Goal: Task Accomplishment & Management: Manage account settings

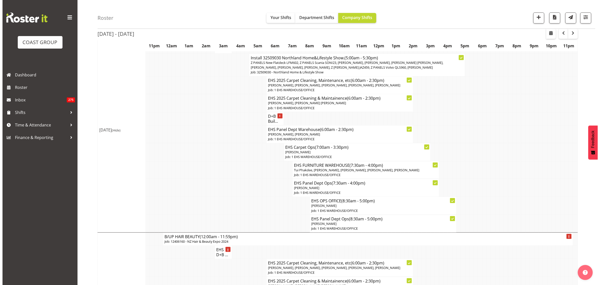
scroll to position [344, 0]
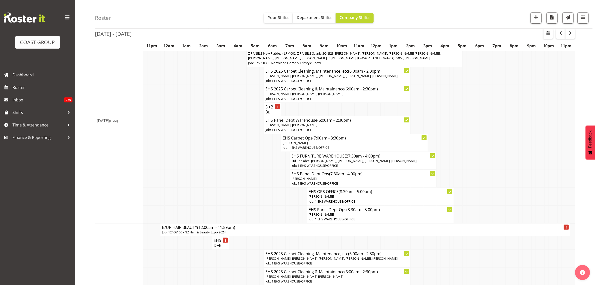
click at [340, 60] on span "Z PANELS New Flatdeck LFM602, Z PANELS Scania SONI23, [PERSON_NAME], [PERSON_NA…" at bounding box center [344, 55] width 193 height 9
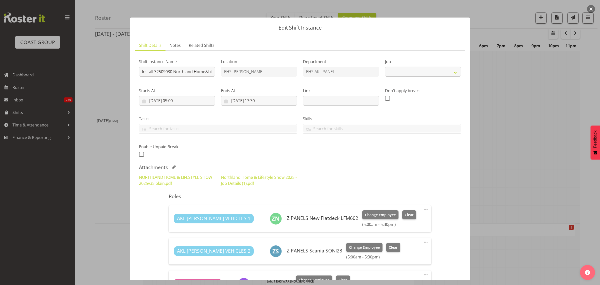
select select "9082"
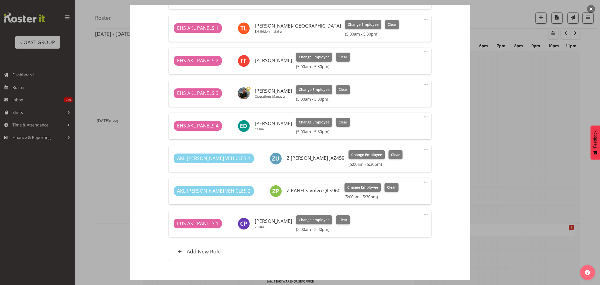
scroll to position [409, 0]
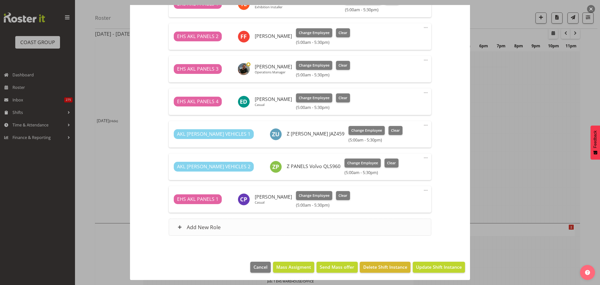
click at [322, 226] on div "Add New Role" at bounding box center [300, 226] width 262 height 17
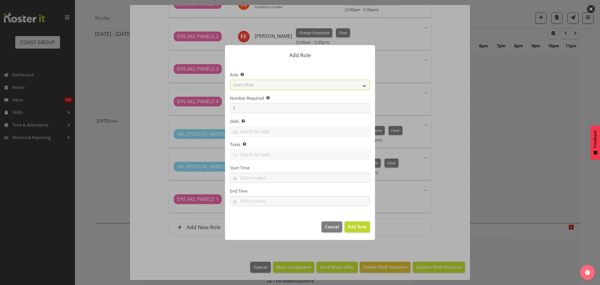
click at [364, 86] on select "Select Role ACCOUNT MANAGER ACCOUNT MANAGER DW ACCOUNTS [PERSON_NAME] VEHICLES …" at bounding box center [300, 85] width 140 height 10
select select "81"
click at [230, 80] on select "Select Role ACCOUNT MANAGER ACCOUNT MANAGER DW ACCOUNTS [PERSON_NAME] VEHICLES …" at bounding box center [300, 85] width 140 height 10
click at [354, 228] on span "Add Role" at bounding box center [357, 226] width 19 height 6
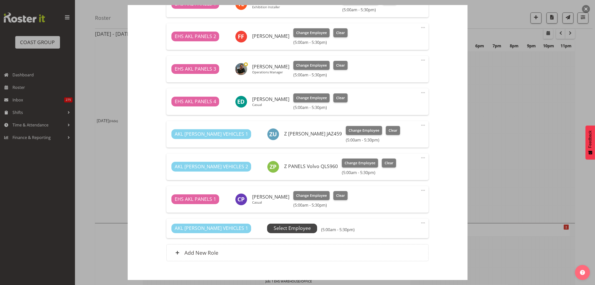
click at [274, 228] on span "Select Employee" at bounding box center [292, 227] width 37 height 7
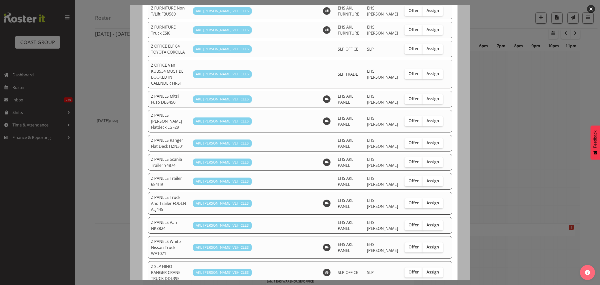
scroll to position [313, 0]
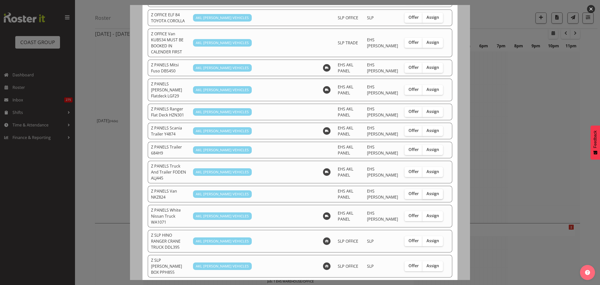
click at [427, 191] on span "Assign" at bounding box center [433, 193] width 13 height 5
click at [426, 192] on input "Assign" at bounding box center [424, 193] width 3 height 3
checkbox input "true"
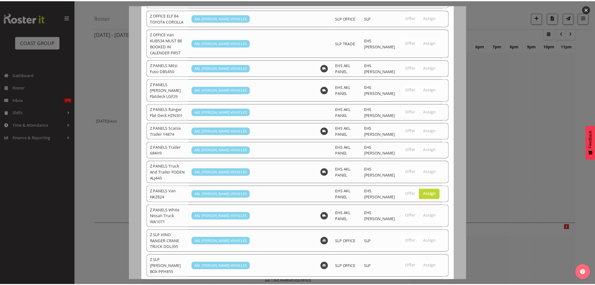
scroll to position [338, 0]
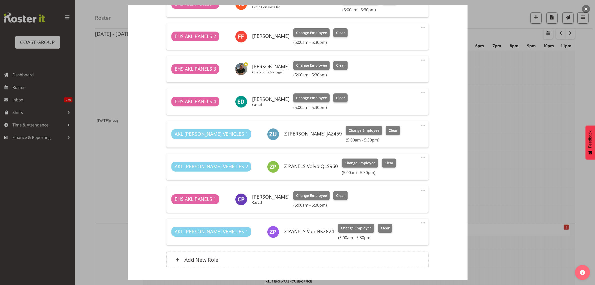
scroll to position [442, 0]
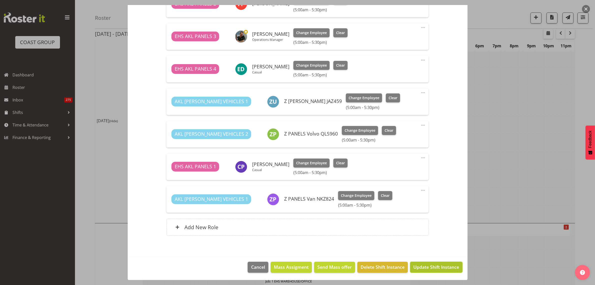
click at [433, 270] on span "Update Shift Instance" at bounding box center [437, 266] width 46 height 7
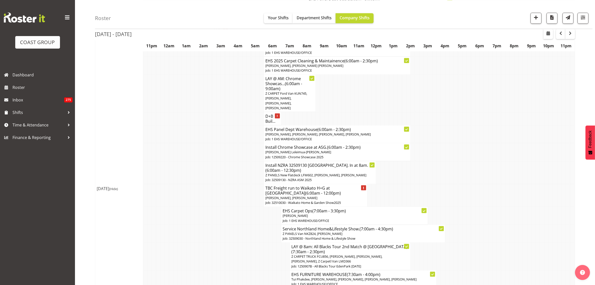
scroll to position [625, 0]
